Goal: Information Seeking & Learning: Check status

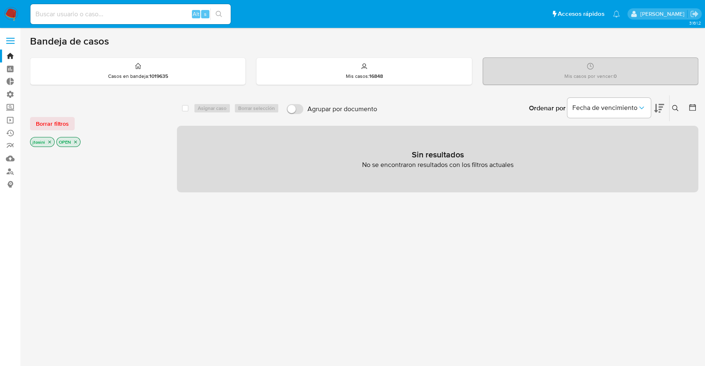
click at [0, 233] on aside "Bandeja Tablero Tablero Externo Administración Reglas Roles Usuarios Equipos Co…" at bounding box center [10, 254] width 20 height 508
click at [62, 12] on input at bounding box center [130, 14] width 200 height 11
paste input "219911082"
type input "219911082"
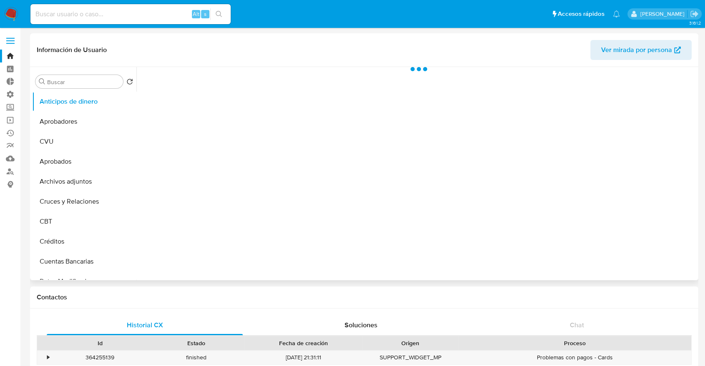
select select "10"
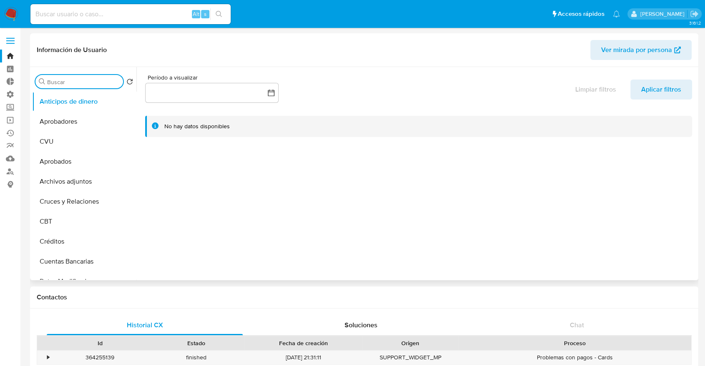
click at [91, 85] on input "Buscar" at bounding box center [83, 82] width 73 height 8
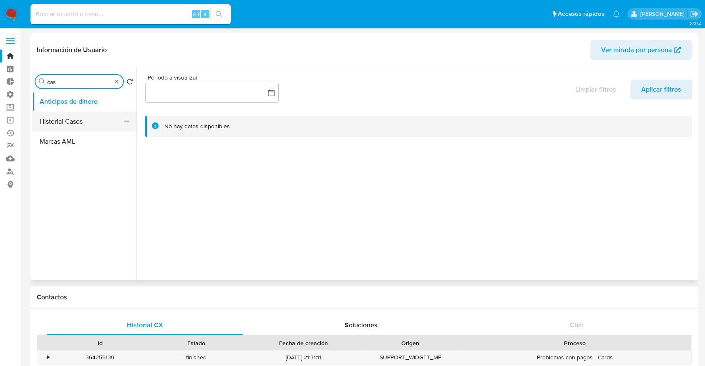
type input "cas"
click at [78, 123] on button "Historial Casos" at bounding box center [81, 122] width 98 height 20
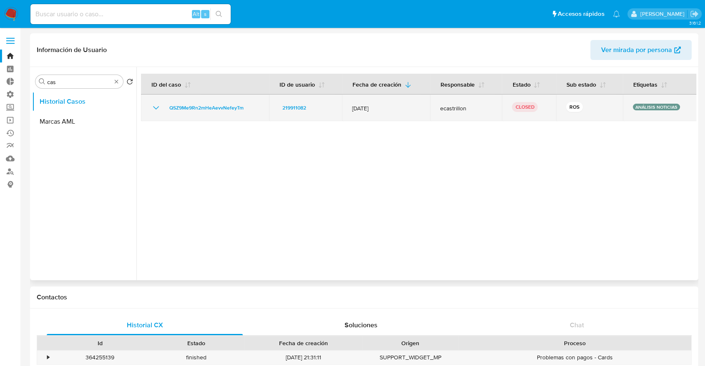
click at [151, 108] on td "QSZ9Me9Rn2mHeAevvNefeyTm" at bounding box center [205, 108] width 128 height 27
click at [152, 107] on icon "Mostrar/Ocultar" at bounding box center [156, 108] width 10 height 10
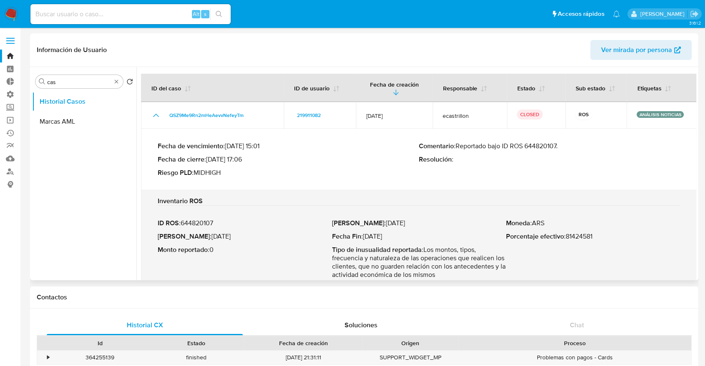
click at [623, 48] on span "Ver mirada por persona" at bounding box center [636, 50] width 71 height 20
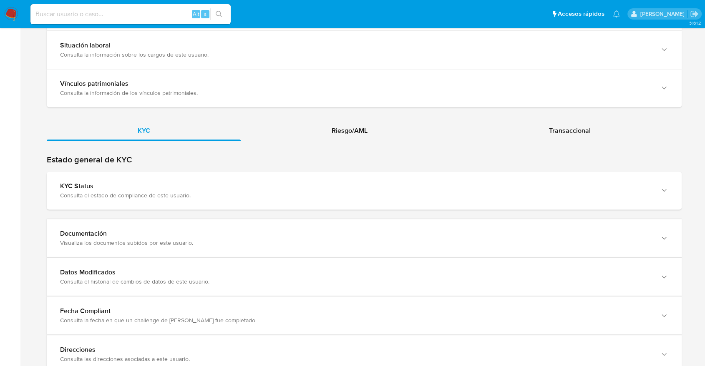
scroll to position [695, 0]
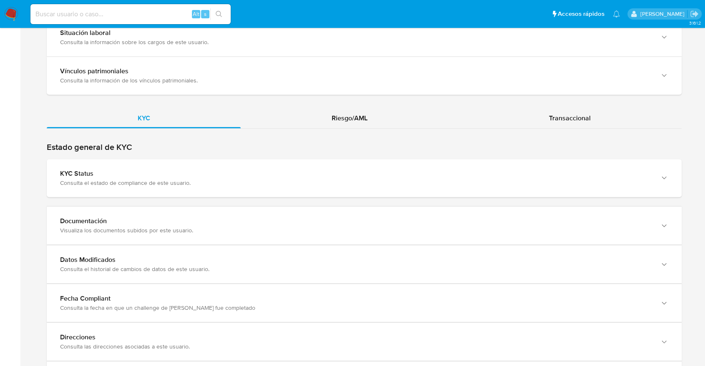
click at [583, 129] on div "KYC Riesgo/AML Transaccional" at bounding box center [364, 273] width 635 height 331
click at [581, 121] on span "Transaccional" at bounding box center [570, 118] width 42 height 10
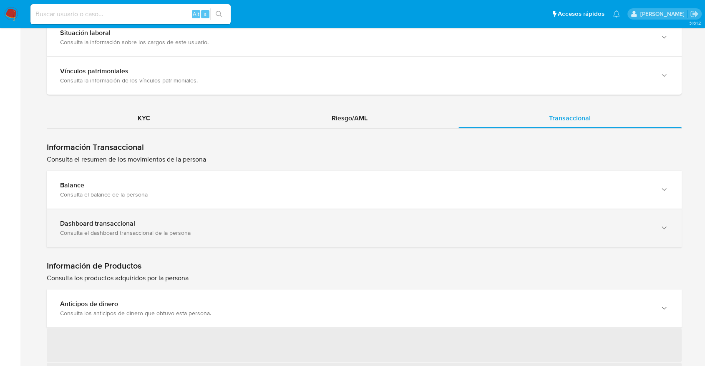
click at [258, 215] on div "Dashboard transaccional Consulta el dashboard transaccional de la persona" at bounding box center [364, 228] width 635 height 38
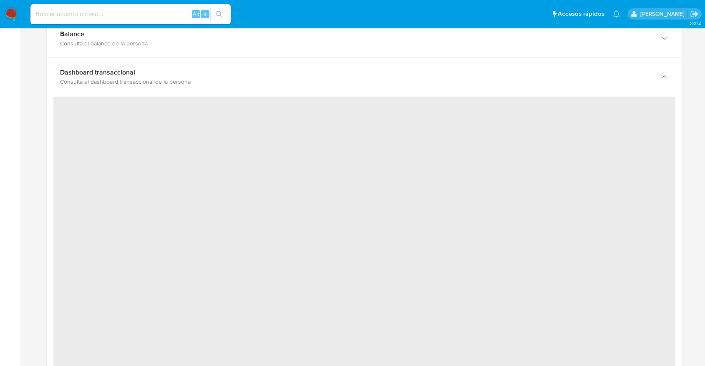
scroll to position [880, 0]
